Goal: Information Seeking & Learning: Learn about a topic

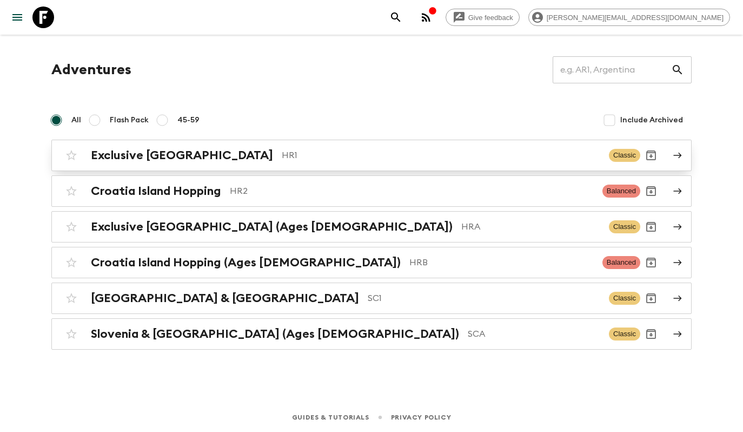
click at [245, 162] on div "Exclusive Croatia HR1 Classic" at bounding box center [351, 155] width 580 height 22
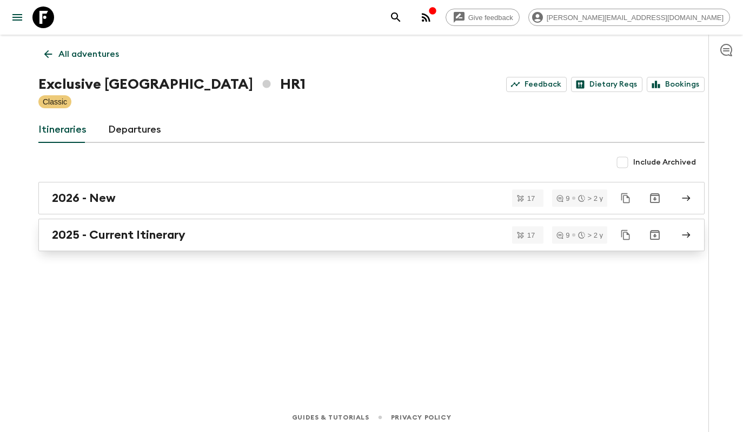
click at [278, 242] on link "2025 - Current Itinerary" at bounding box center [371, 235] width 667 height 32
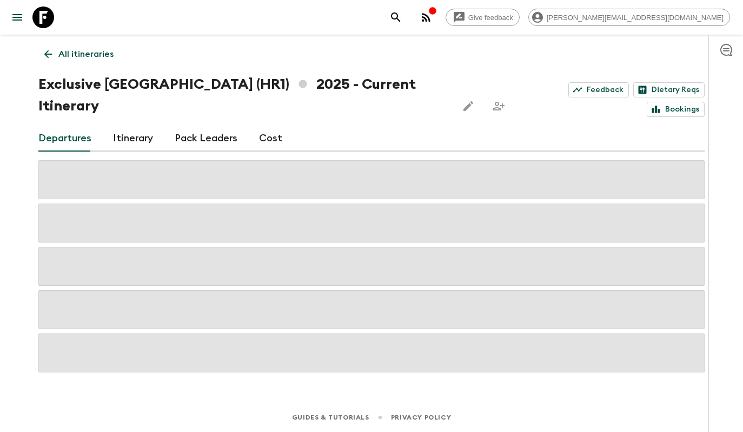
click at [334, 70] on div "All itineraries Exclusive [GEOGRAPHIC_DATA] (HR1) 2025 - Current Itinerary Feed…" at bounding box center [371, 204] width 693 height 338
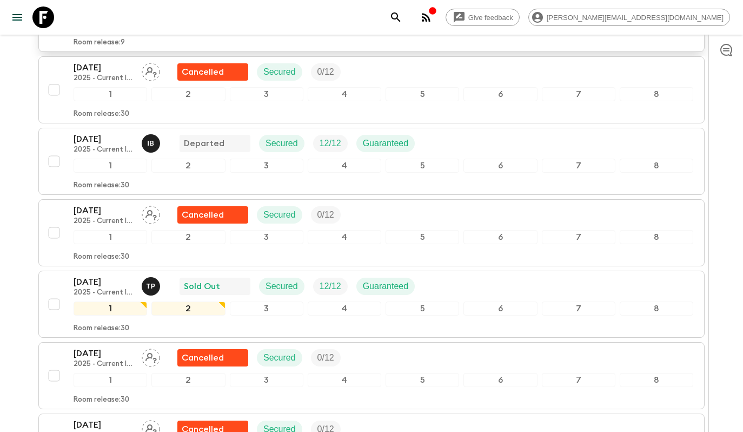
scroll to position [605, 0]
click at [490, 275] on div "[DATE] 2025 - Current Itinerary T P Sold Out Secured 12 / 12 Guaranteed" at bounding box center [384, 286] width 620 height 22
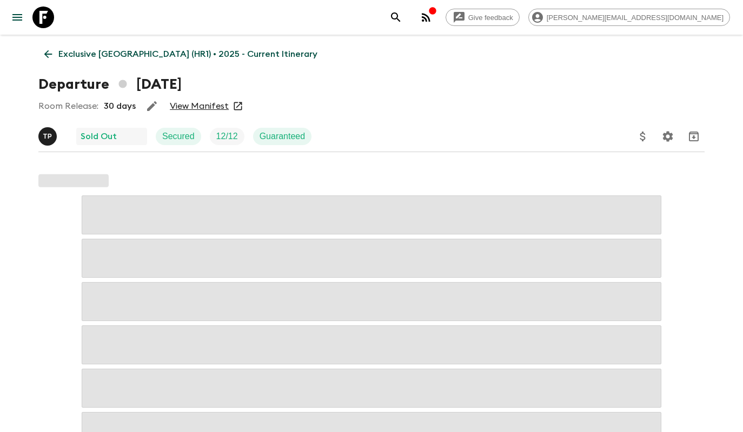
click at [202, 109] on link "View Manifest" at bounding box center [199, 106] width 59 height 11
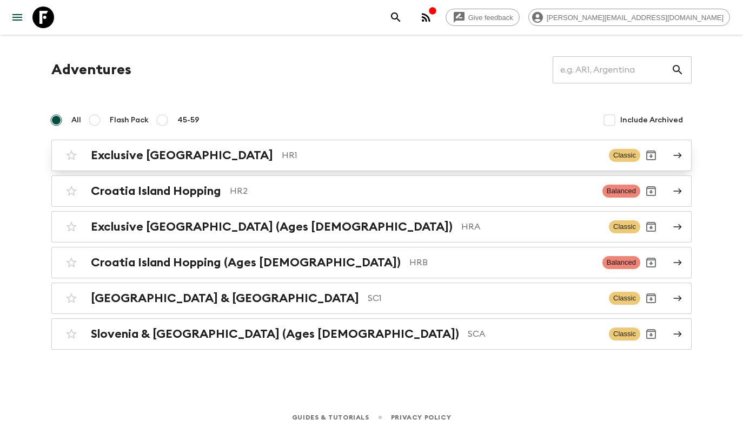
click at [339, 155] on p "HR1" at bounding box center [441, 155] width 319 height 13
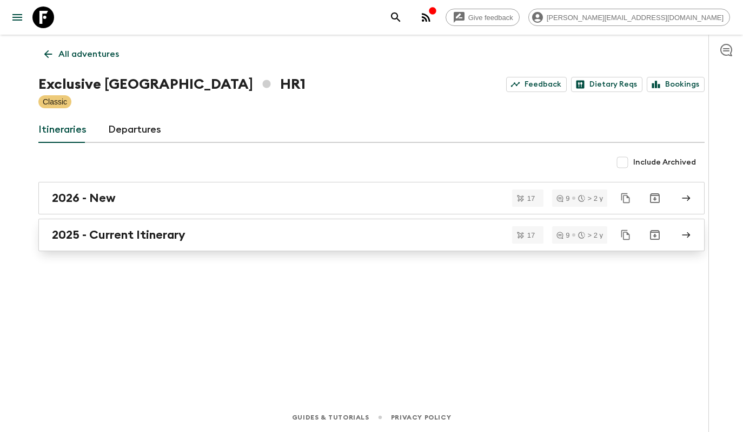
click at [124, 245] on link "2025 - Current Itinerary" at bounding box center [371, 235] width 667 height 32
